Goal: Task Accomplishment & Management: Use online tool/utility

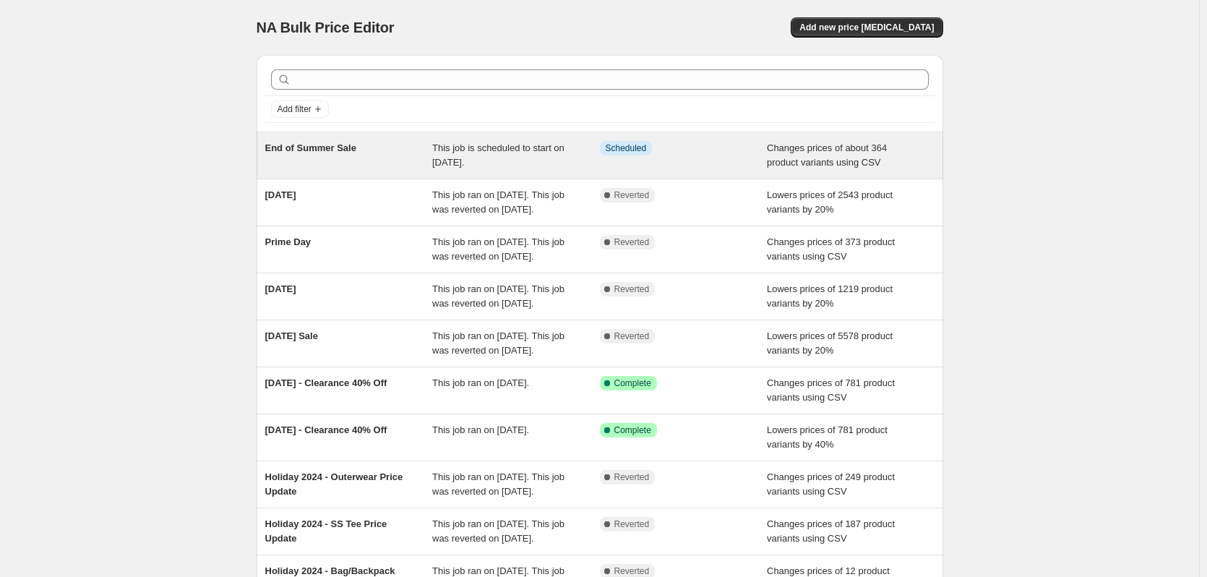
click at [345, 158] on div "End of Summer Sale" at bounding box center [349, 155] width 168 height 29
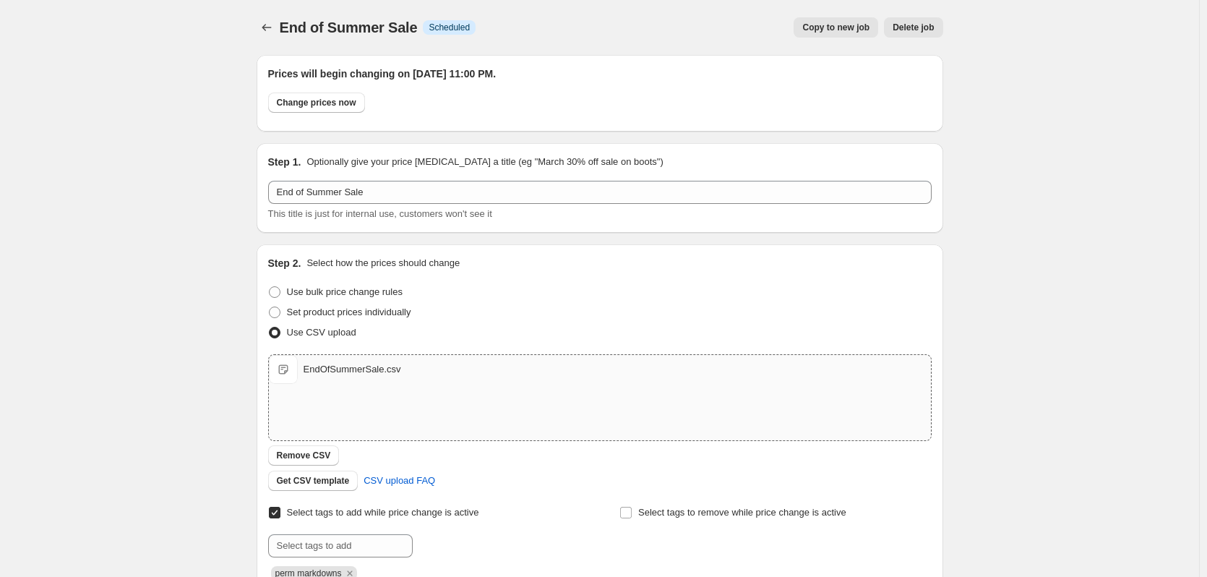
click at [380, 370] on div "EndOfSummerSale.csv" at bounding box center [353, 369] width 98 height 14
type input "C:\fakepath\EndOfSummerSale.csv"
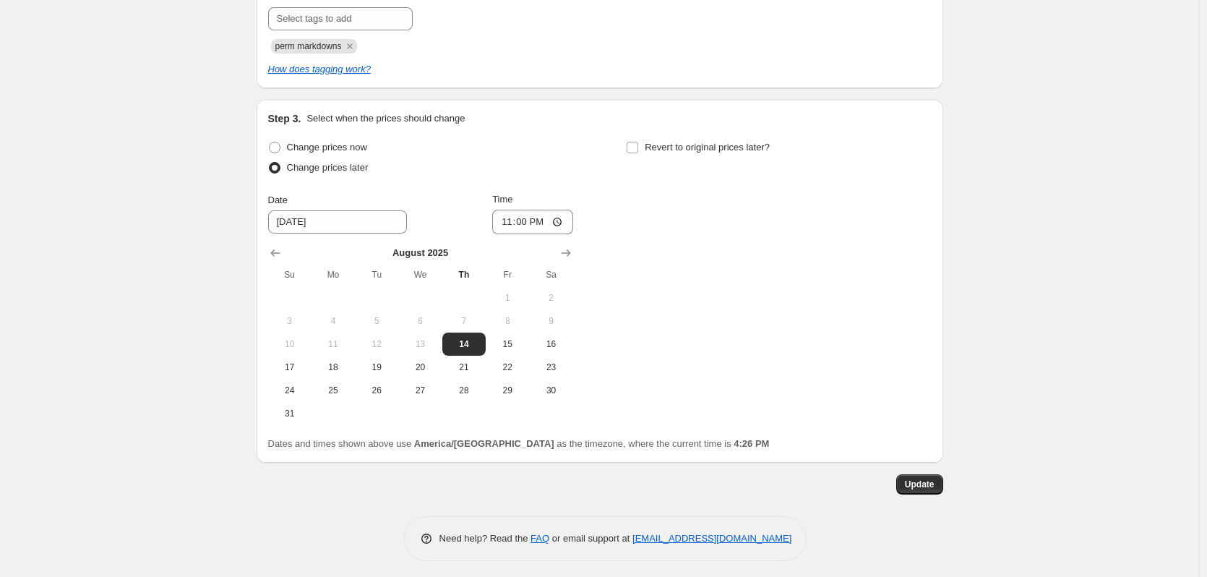
scroll to position [533, 0]
